Goal: Information Seeking & Learning: Stay updated

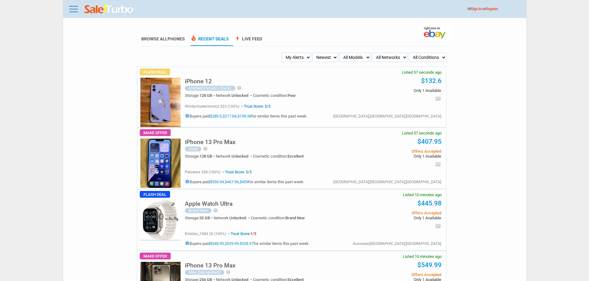
click at [326, 69] on div "iPhone 12 Cracked (Screen / Back) help Cracked FRONT AND BACK AND CAMERA Camera…" at bounding box center [313, 84] width 256 height 34
click at [317, 58] on select "Newest Oldest Sold Fastest Savvy Buyers Price (Low - High) Price (High - Low)" at bounding box center [325, 57] width 26 height 9
click at [297, 54] on select "My Alerts All Deals BIN Only w/ Offers Only" at bounding box center [295, 57] width 29 height 9
select select "flash_bin"
click at [283, 53] on select "My Alerts All Deals BIN Only w/ Offers Only" at bounding box center [295, 57] width 29 height 9
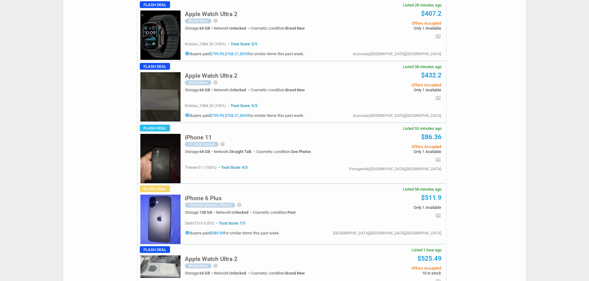
scroll to position [247, 0]
